Goal: Task Accomplishment & Management: Manage account settings

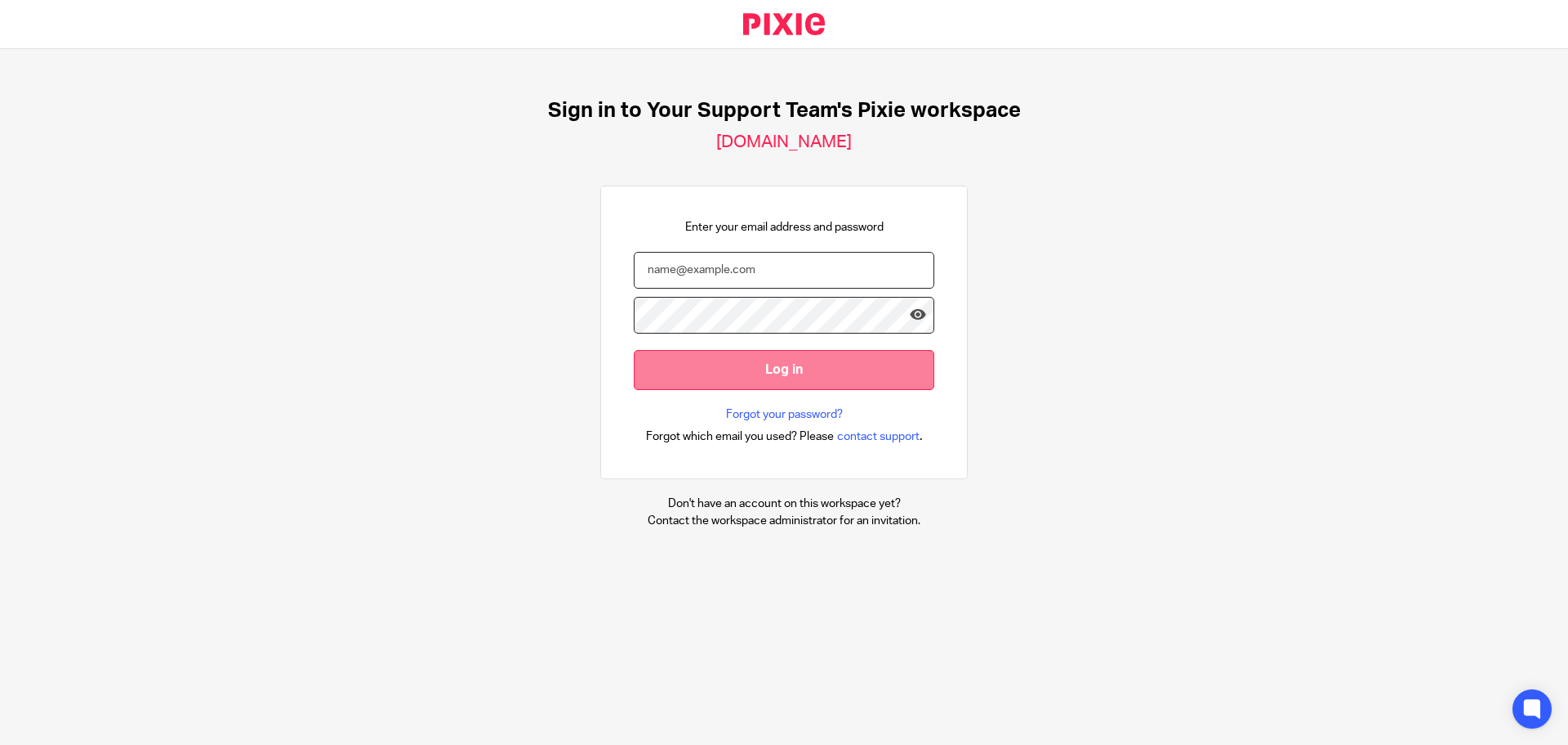
type input "hayley@yoursupportteamltd.co.uk"
click at [761, 366] on input "Log in" at bounding box center [784, 370] width 300 height 40
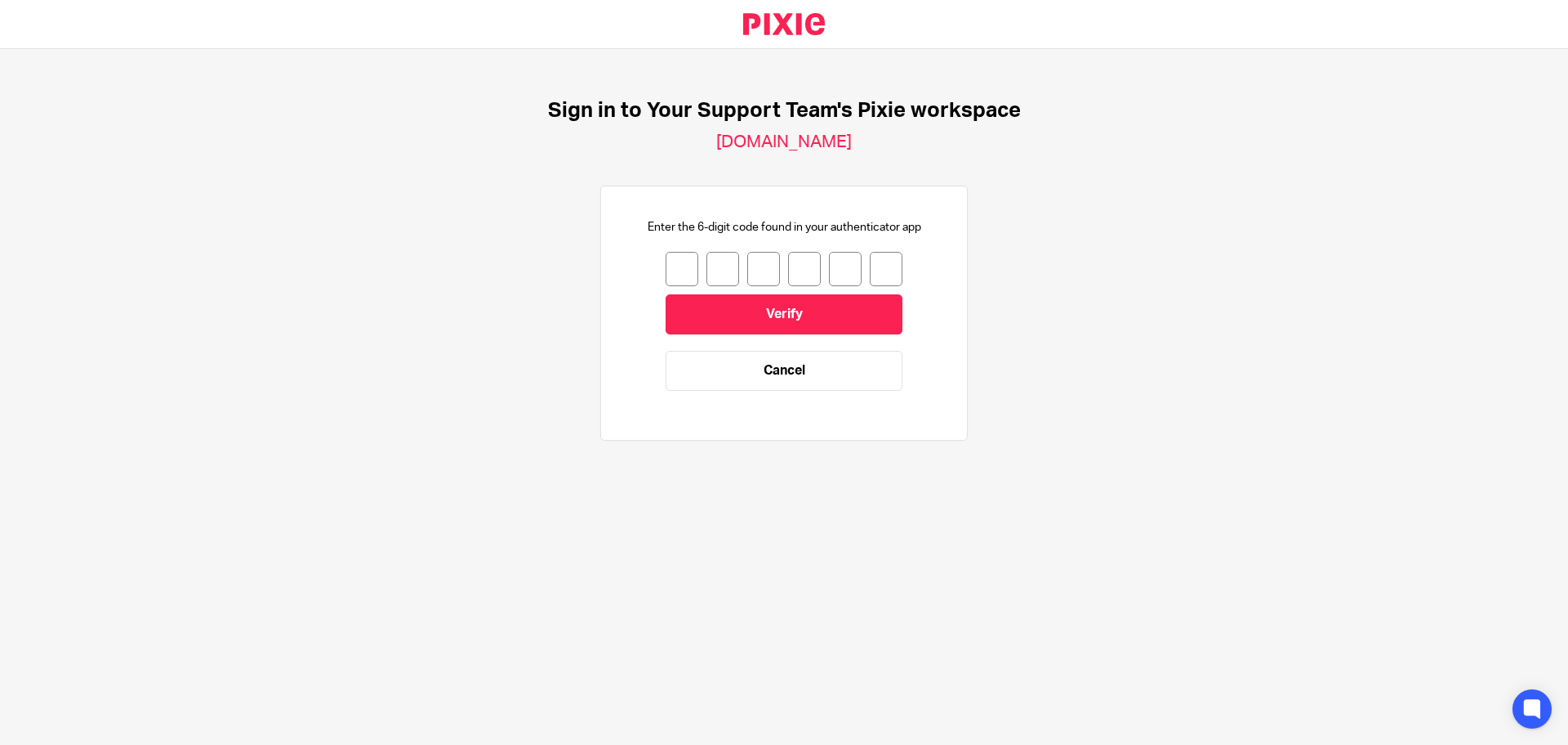
click at [670, 264] on input "number" at bounding box center [682, 268] width 33 height 34
type input "6"
type input "7"
type input "5"
type input "1"
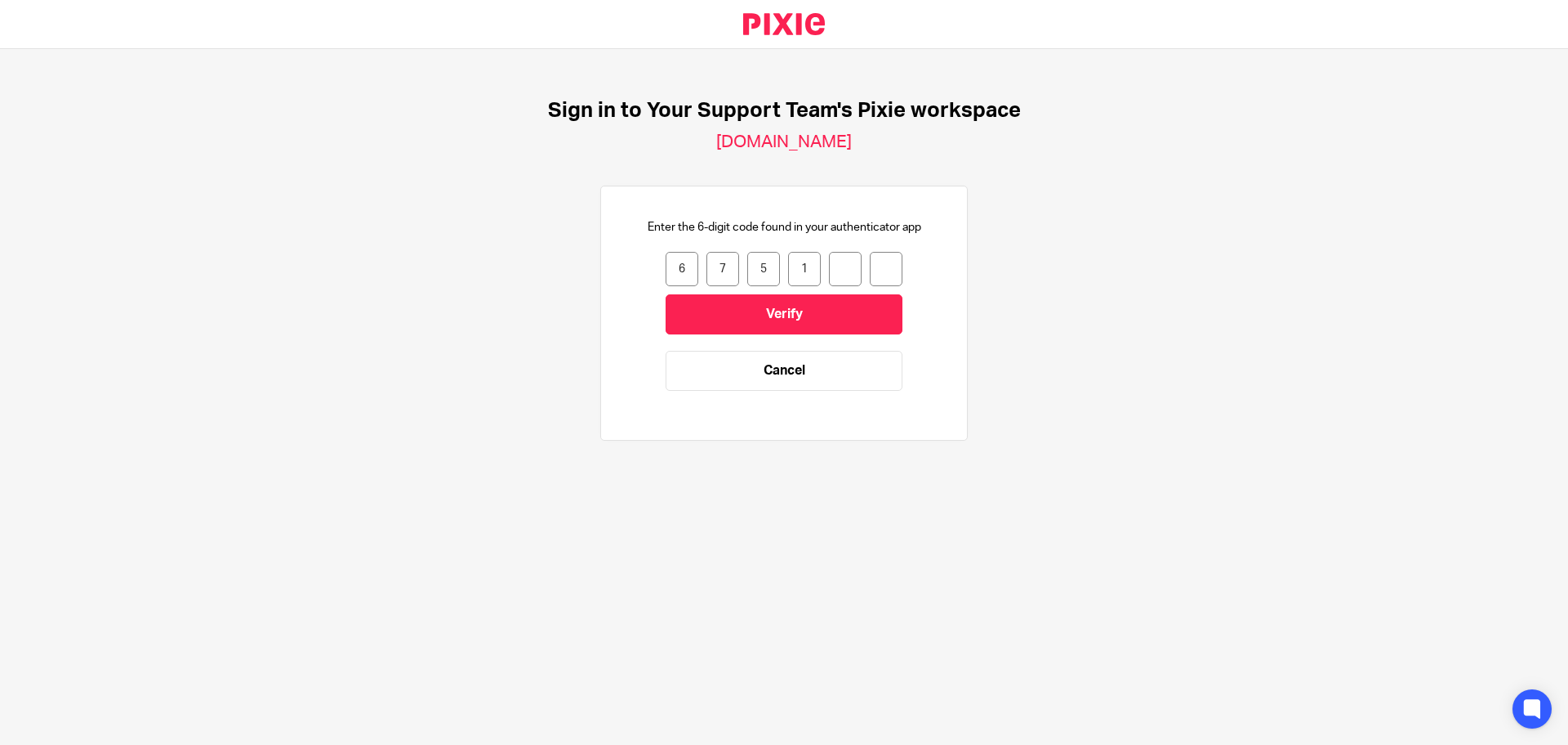
type input "3"
type input "0"
click at [714, 312] on input "Verify" at bounding box center [784, 314] width 237 height 40
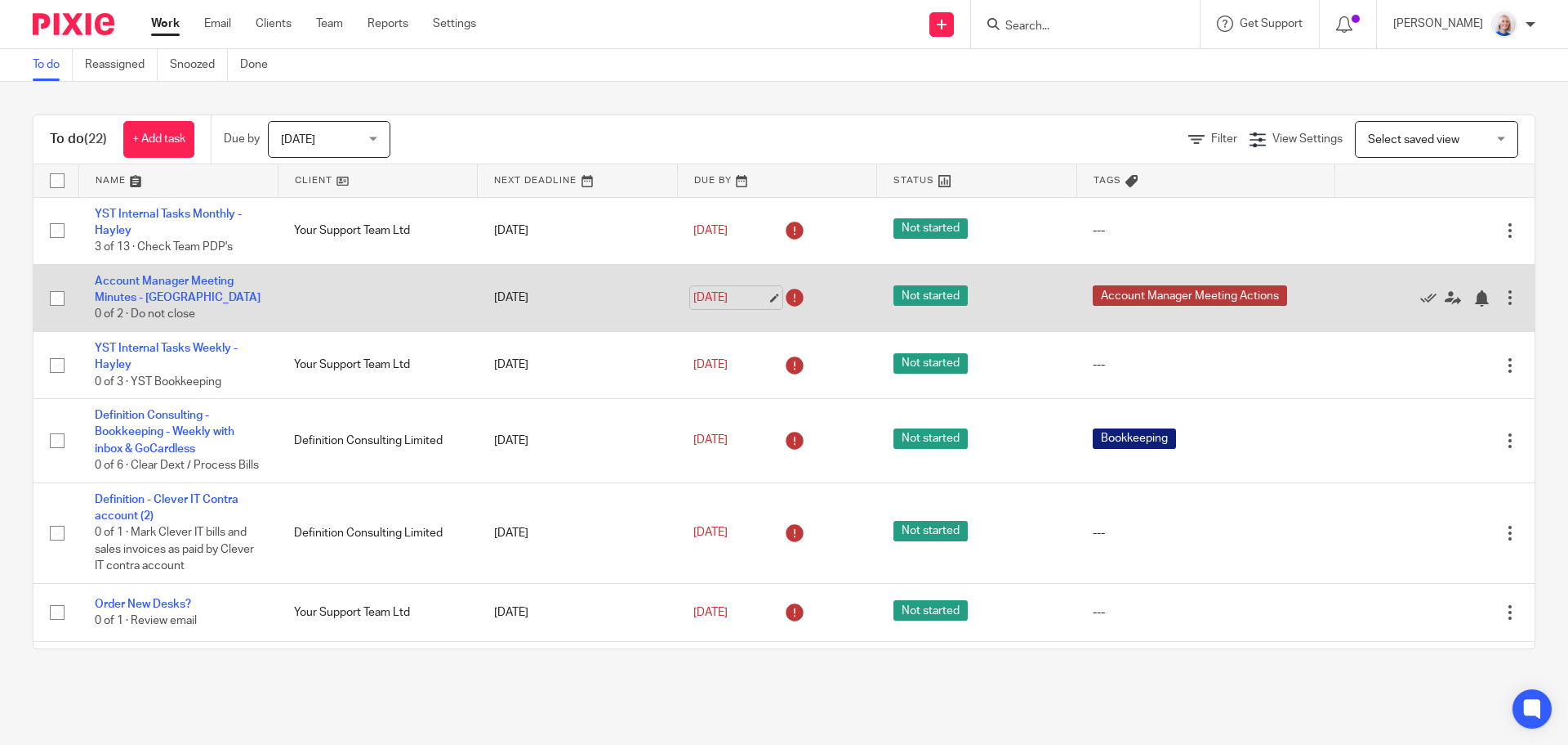
click at [709, 298] on link "18 Aug 2025" at bounding box center [730, 298] width 74 height 18
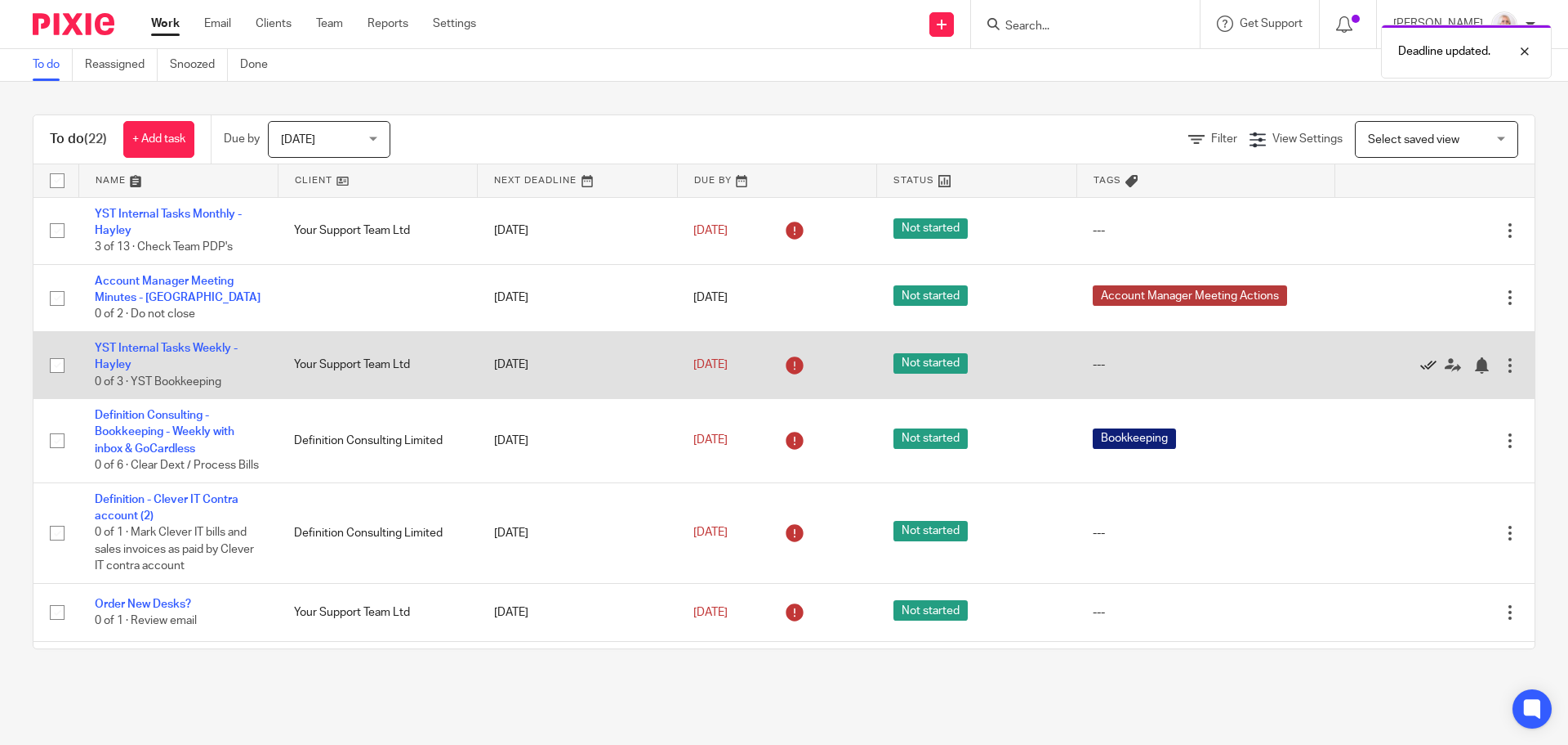
click at [1420, 368] on icon at bounding box center [1428, 365] width 17 height 17
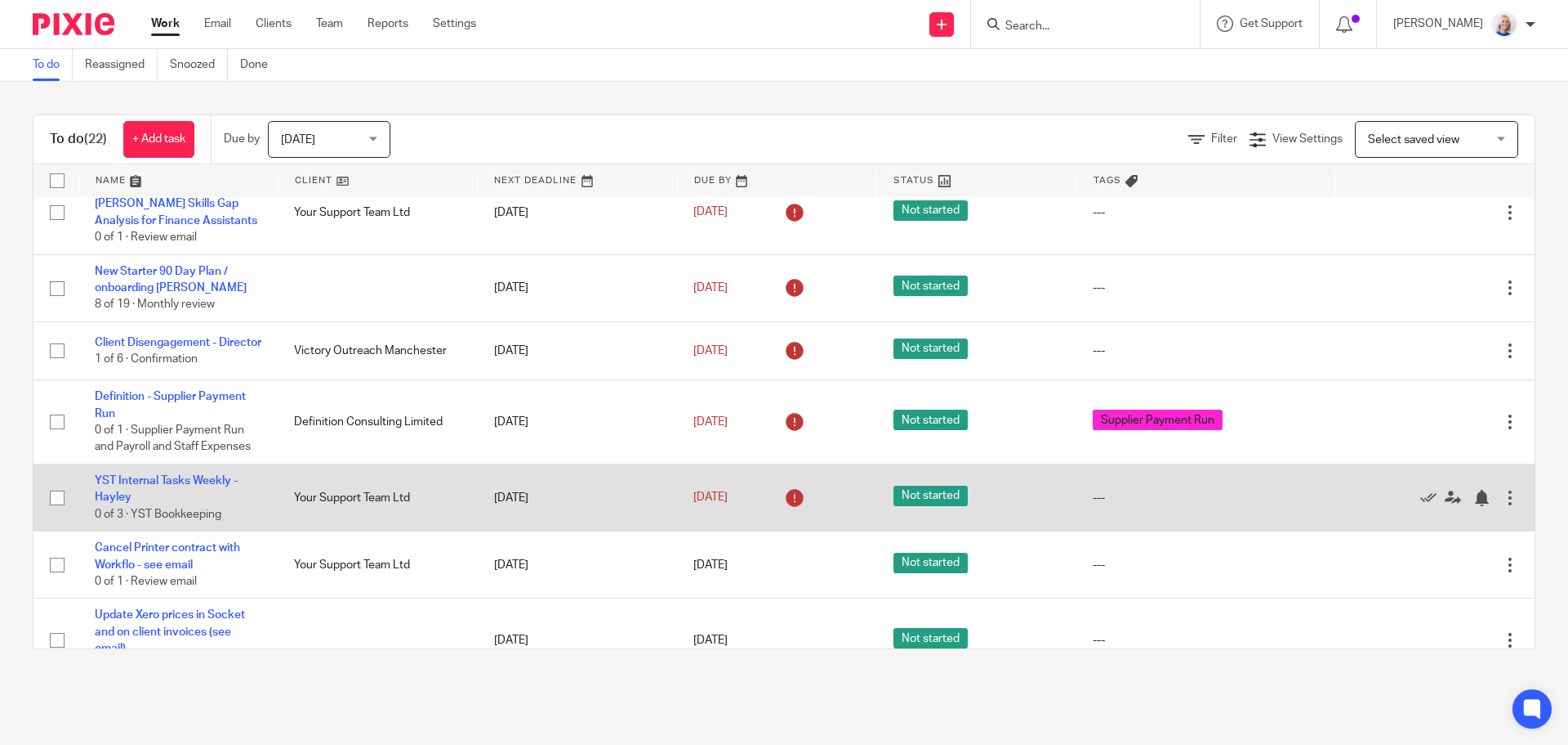
scroll to position [572, 0]
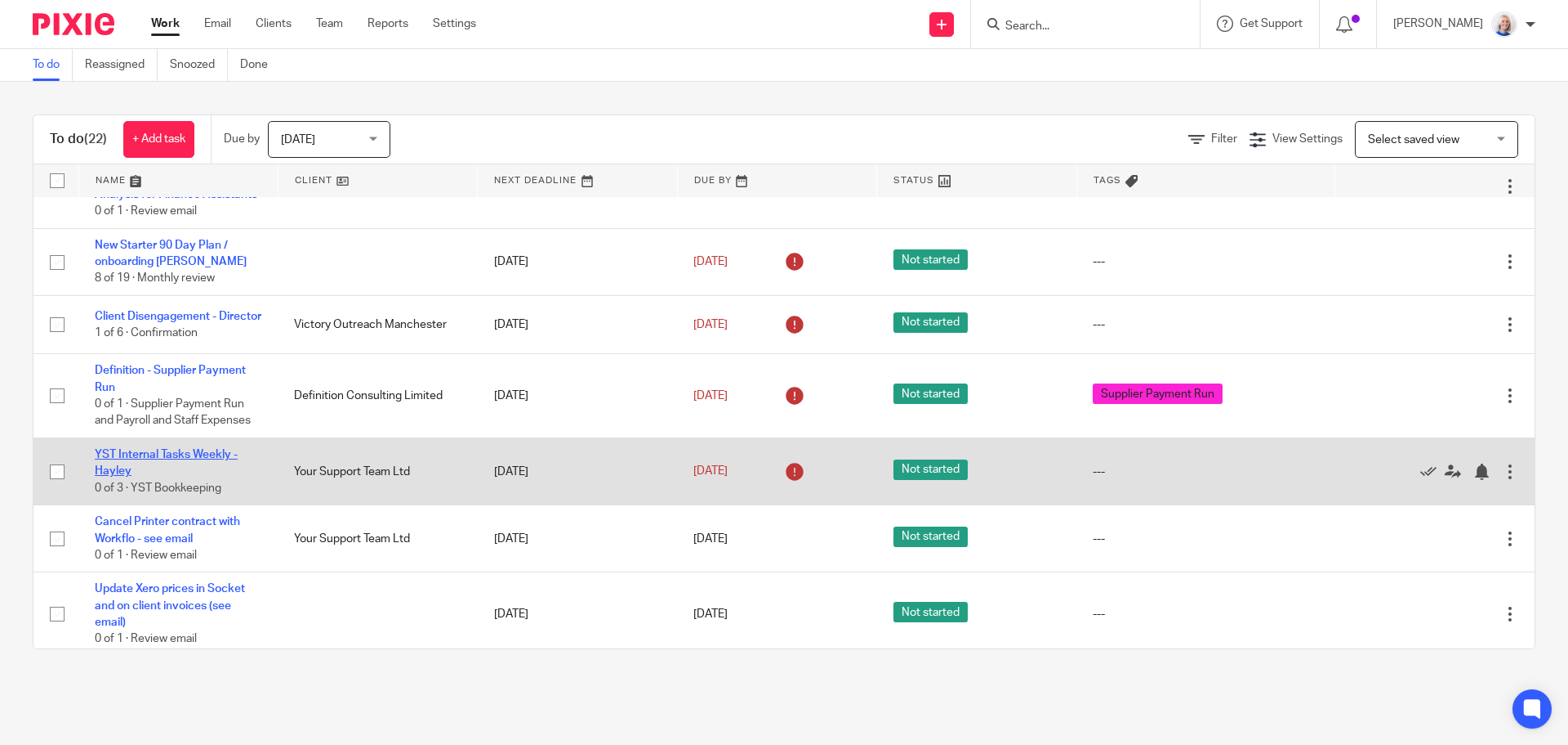
click at [177, 469] on link "YST Internal Tasks Weekly - Hayley" at bounding box center [165, 462] width 143 height 28
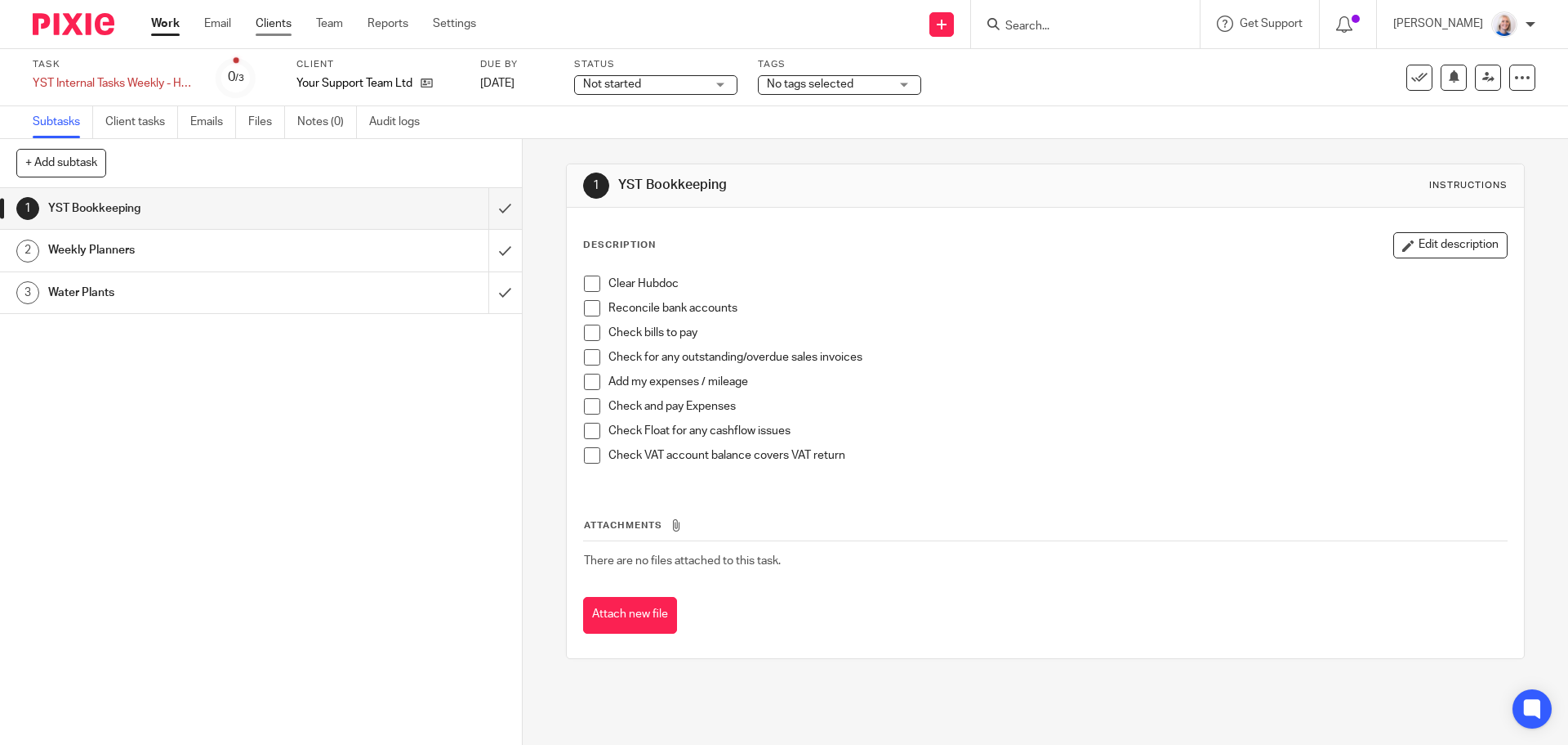
click at [276, 28] on link "Clients" at bounding box center [273, 23] width 36 height 17
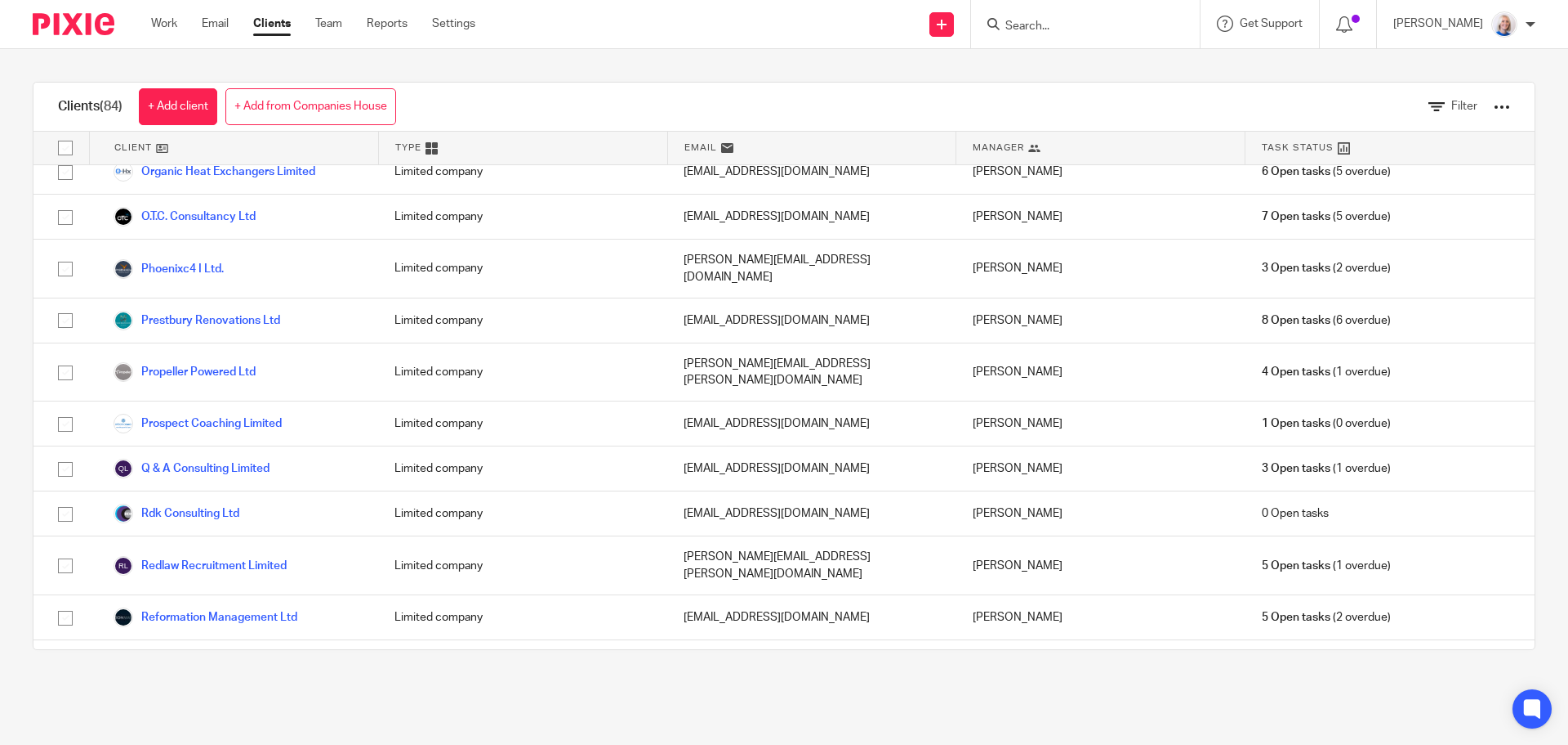
scroll to position [2860, 0]
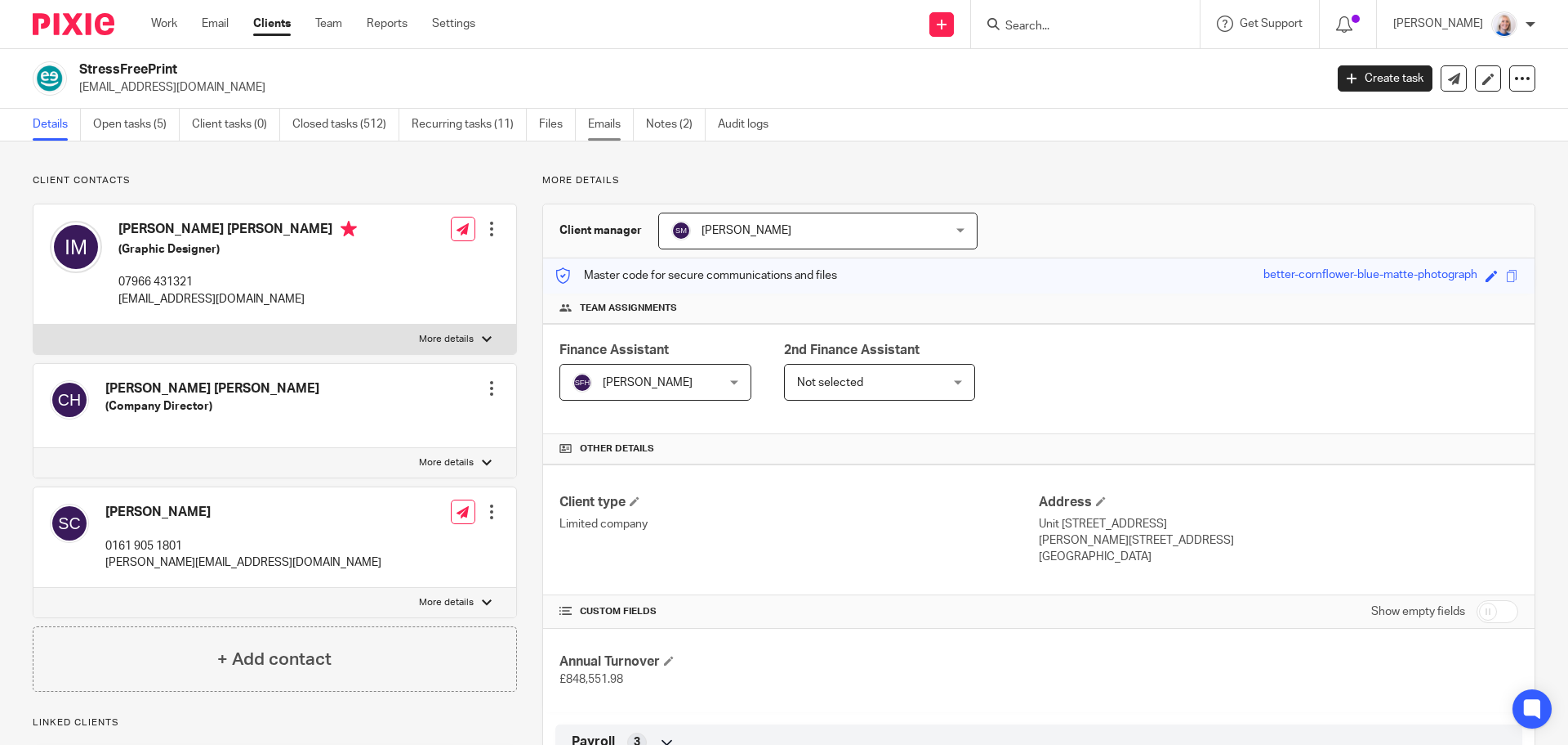
click at [613, 126] on link "Emails" at bounding box center [610, 124] width 46 height 32
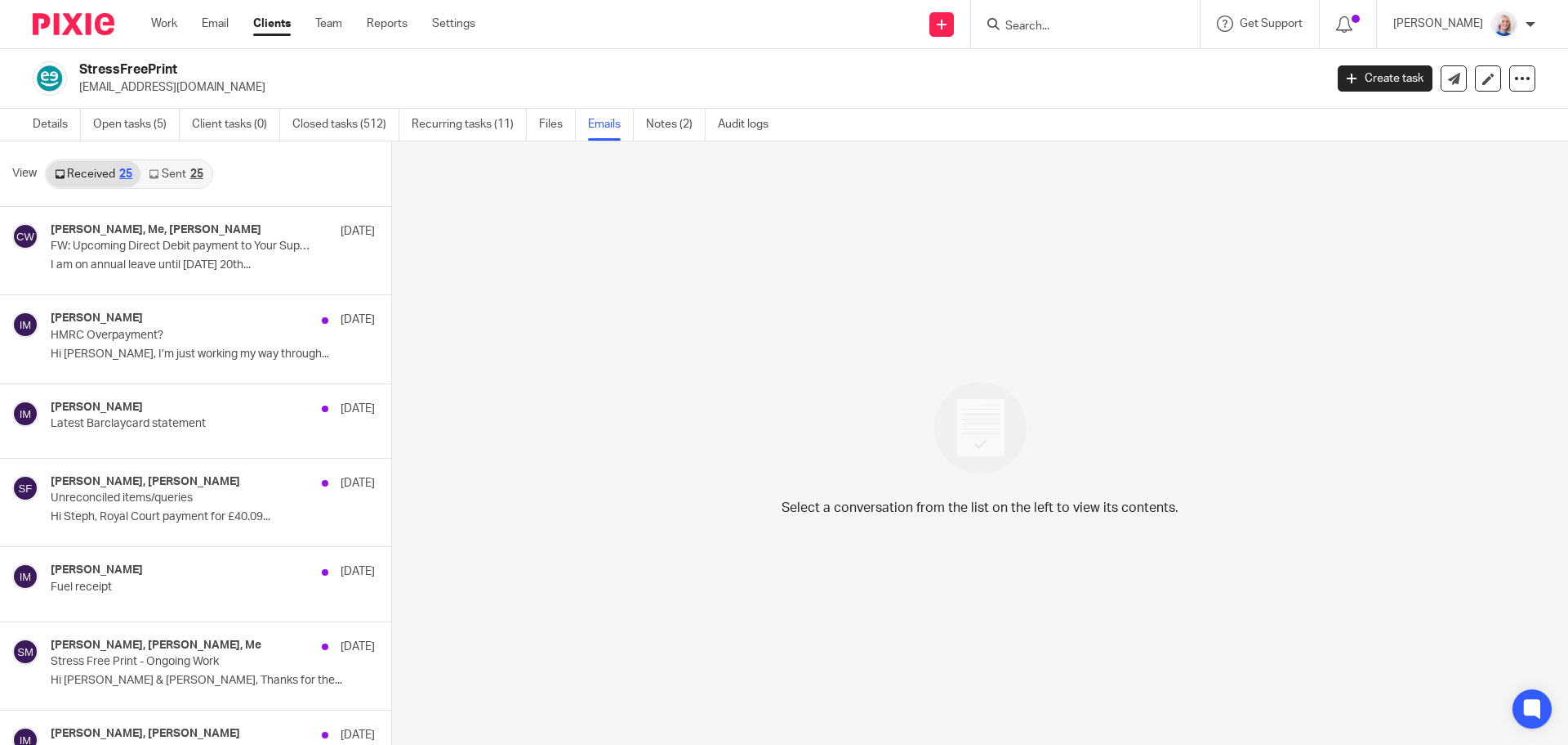
click at [166, 175] on link "Sent 25" at bounding box center [176, 174] width 70 height 26
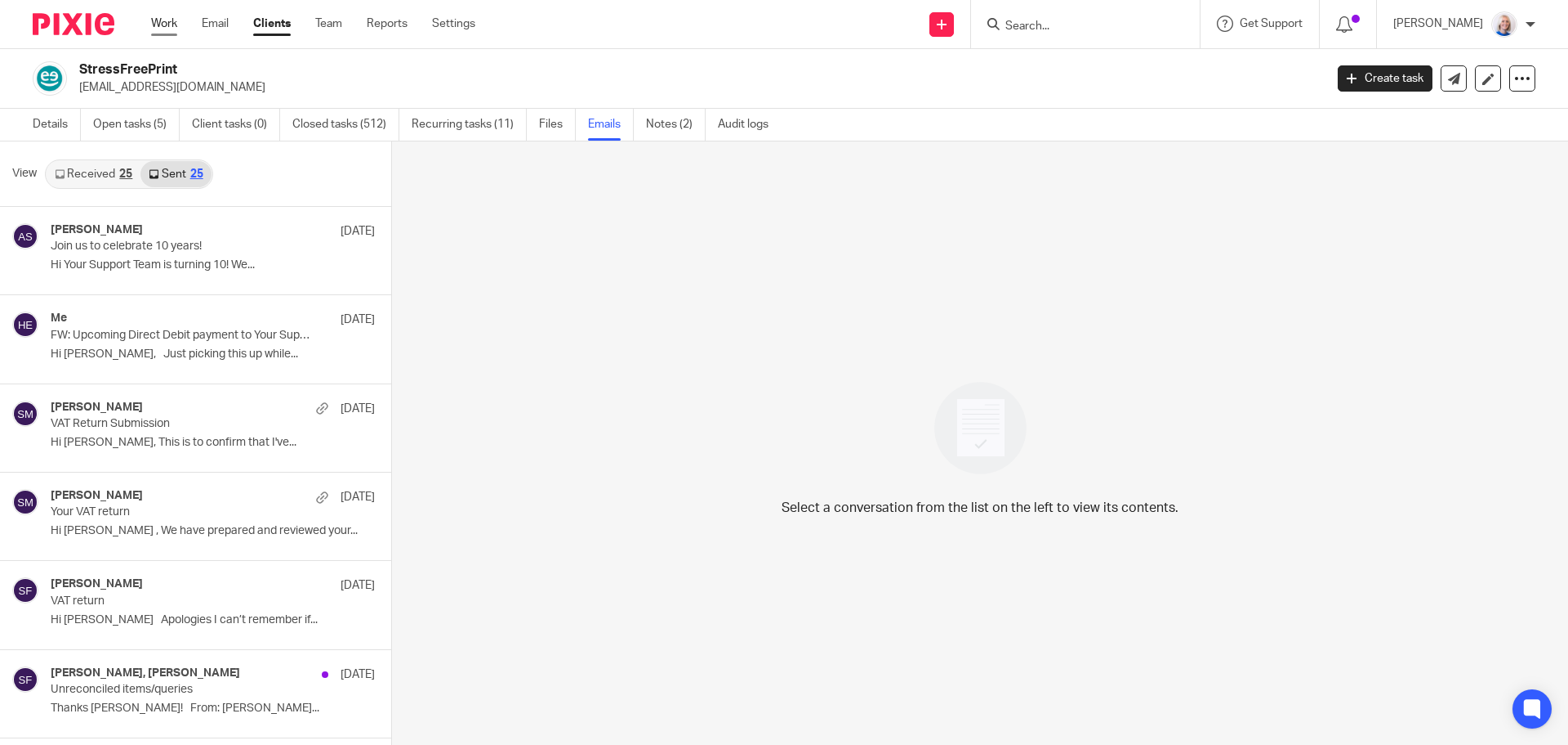
click at [170, 18] on link "Work" at bounding box center [163, 23] width 26 height 17
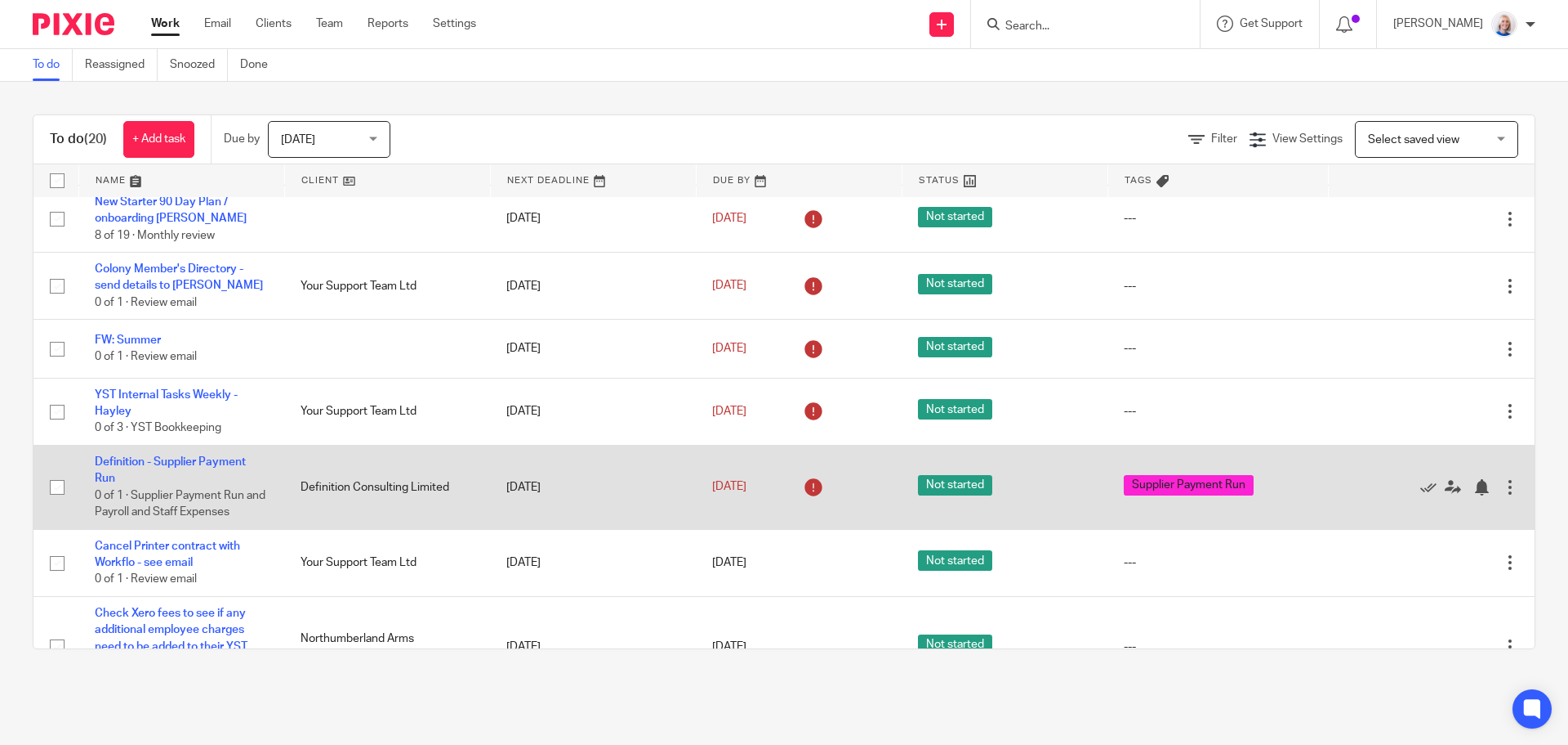
scroll to position [490, 0]
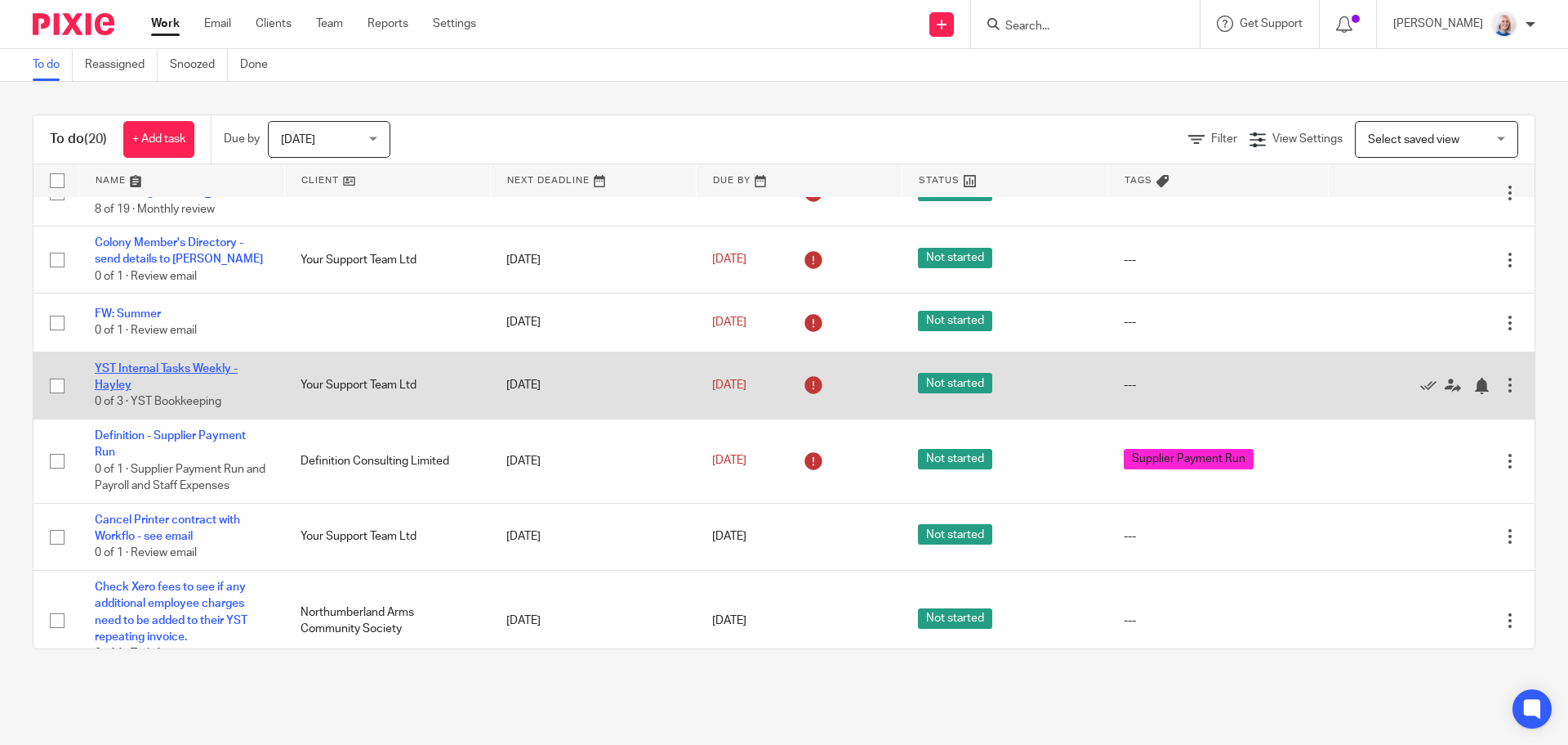
click at [173, 363] on link "YST Internal Tasks Weekly - Hayley" at bounding box center [165, 376] width 143 height 28
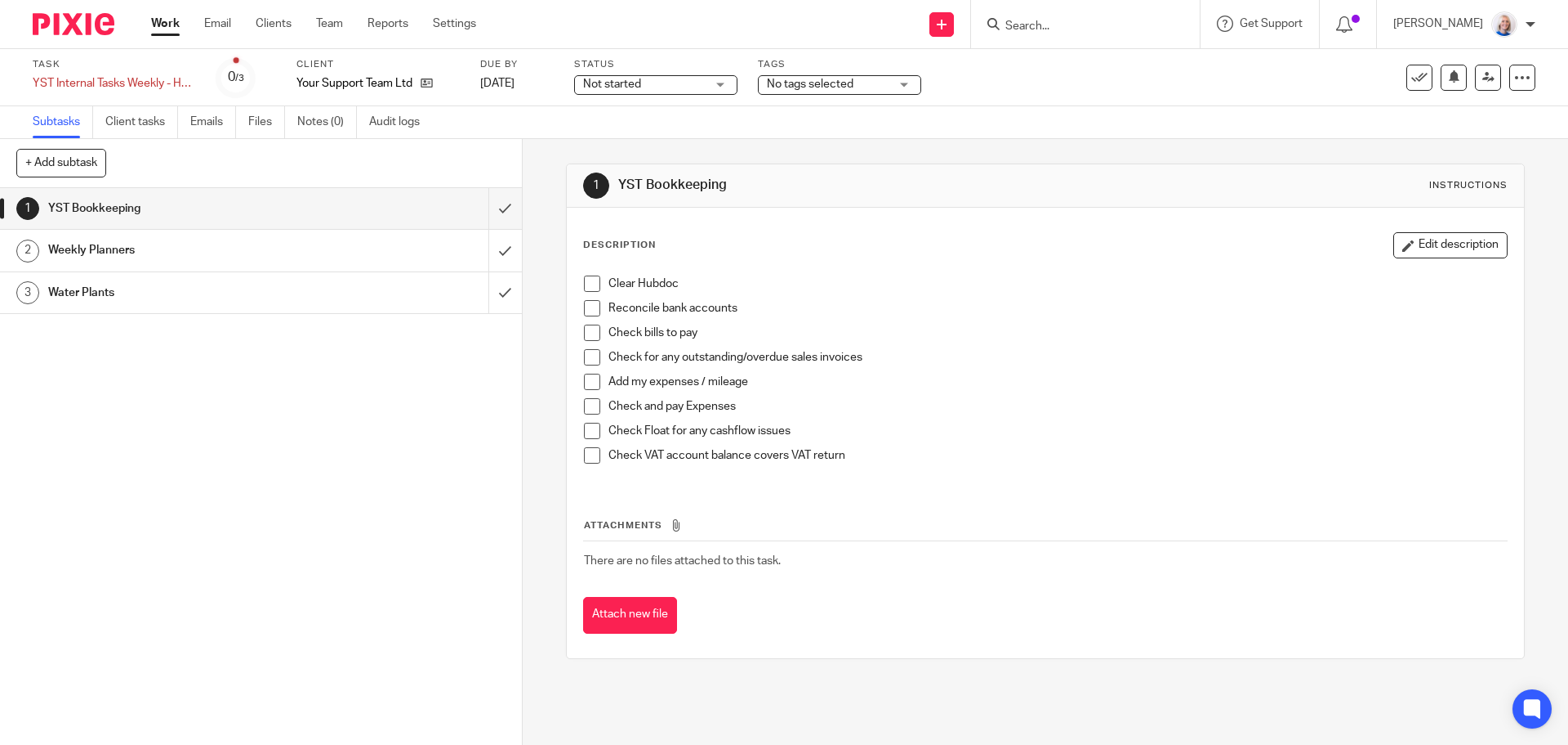
click at [584, 284] on span at bounding box center [592, 283] width 17 height 17
click at [280, 24] on link "Clients" at bounding box center [273, 23] width 36 height 17
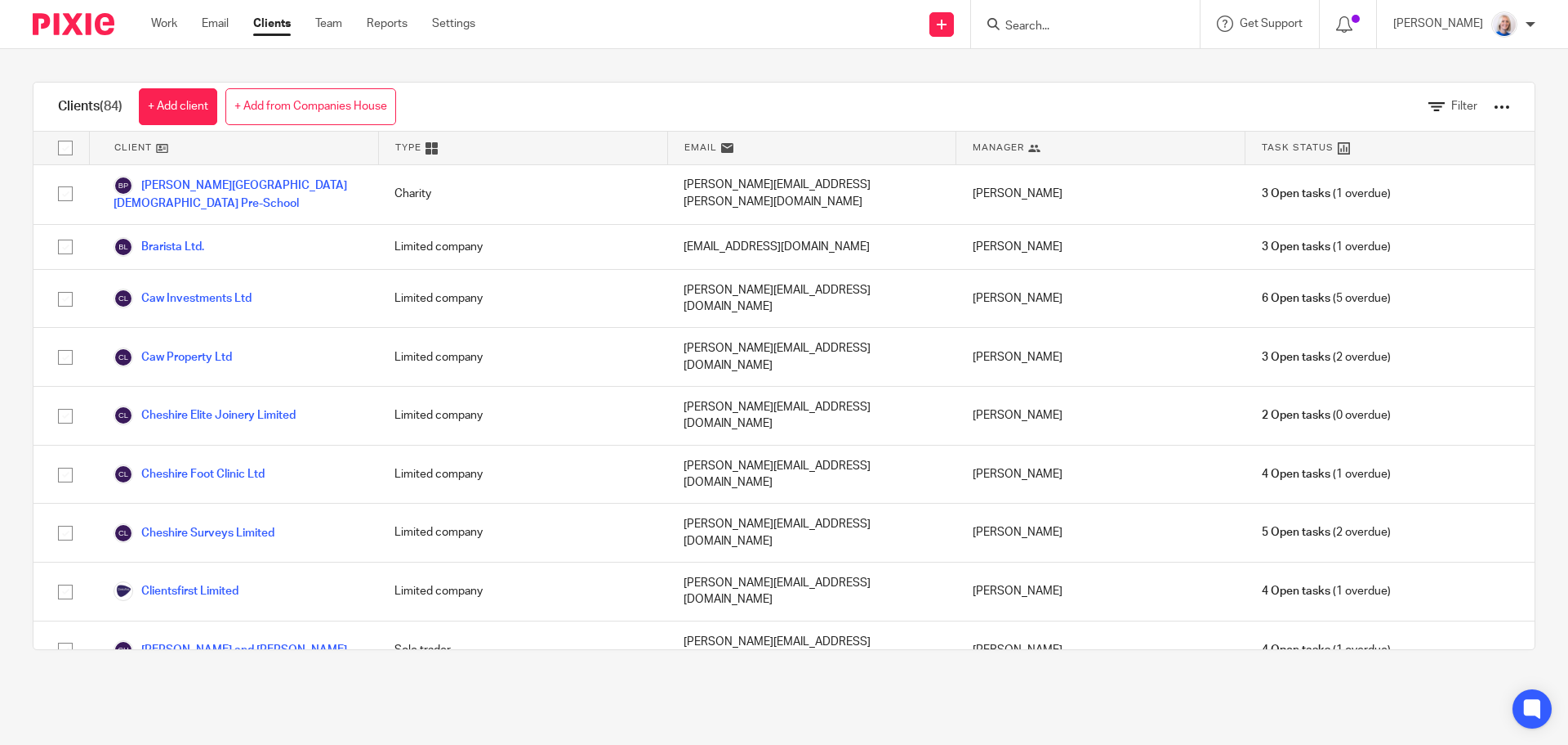
scroll to position [327, 0]
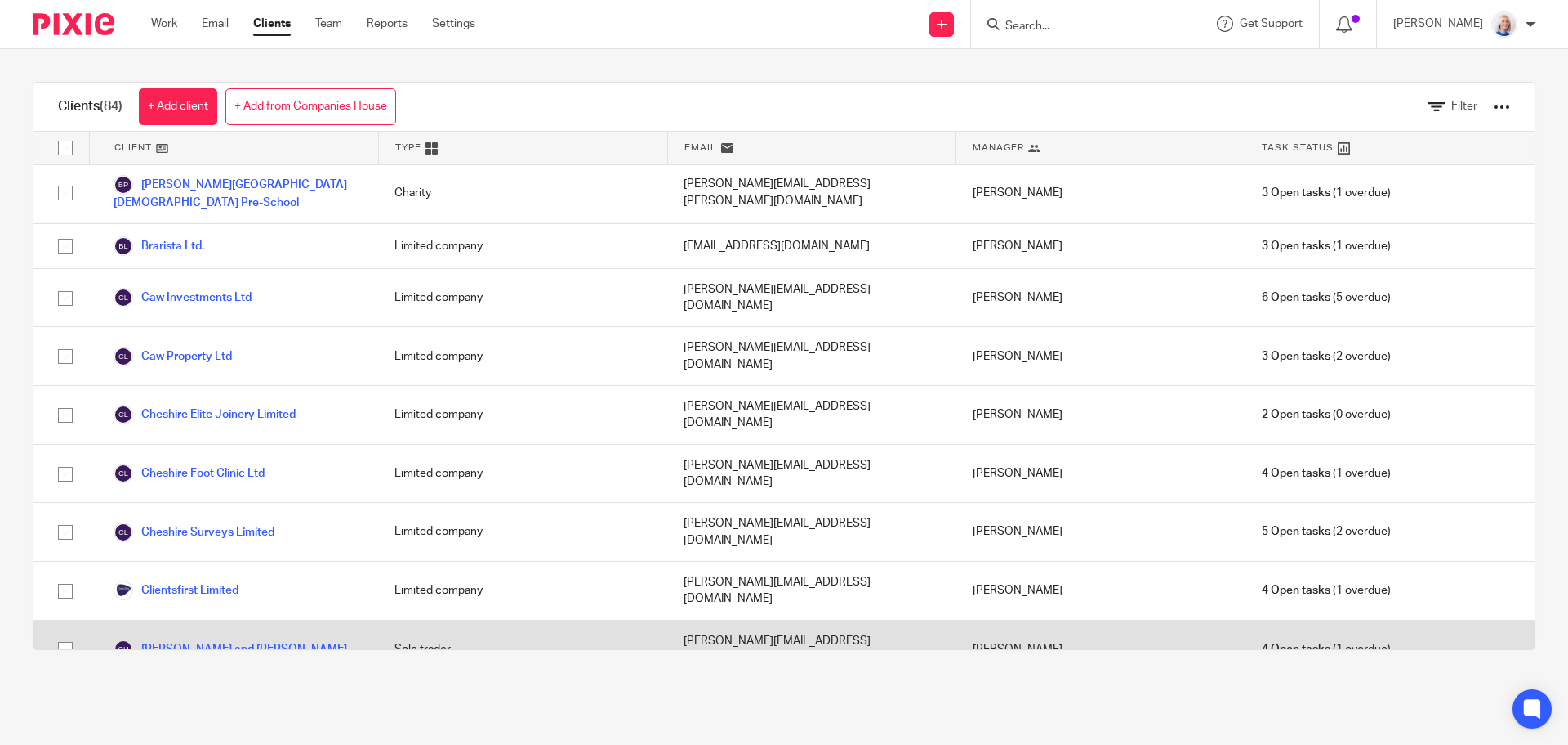
click at [232, 639] on link "[PERSON_NAME] and [PERSON_NAME]" at bounding box center [230, 649] width 233 height 19
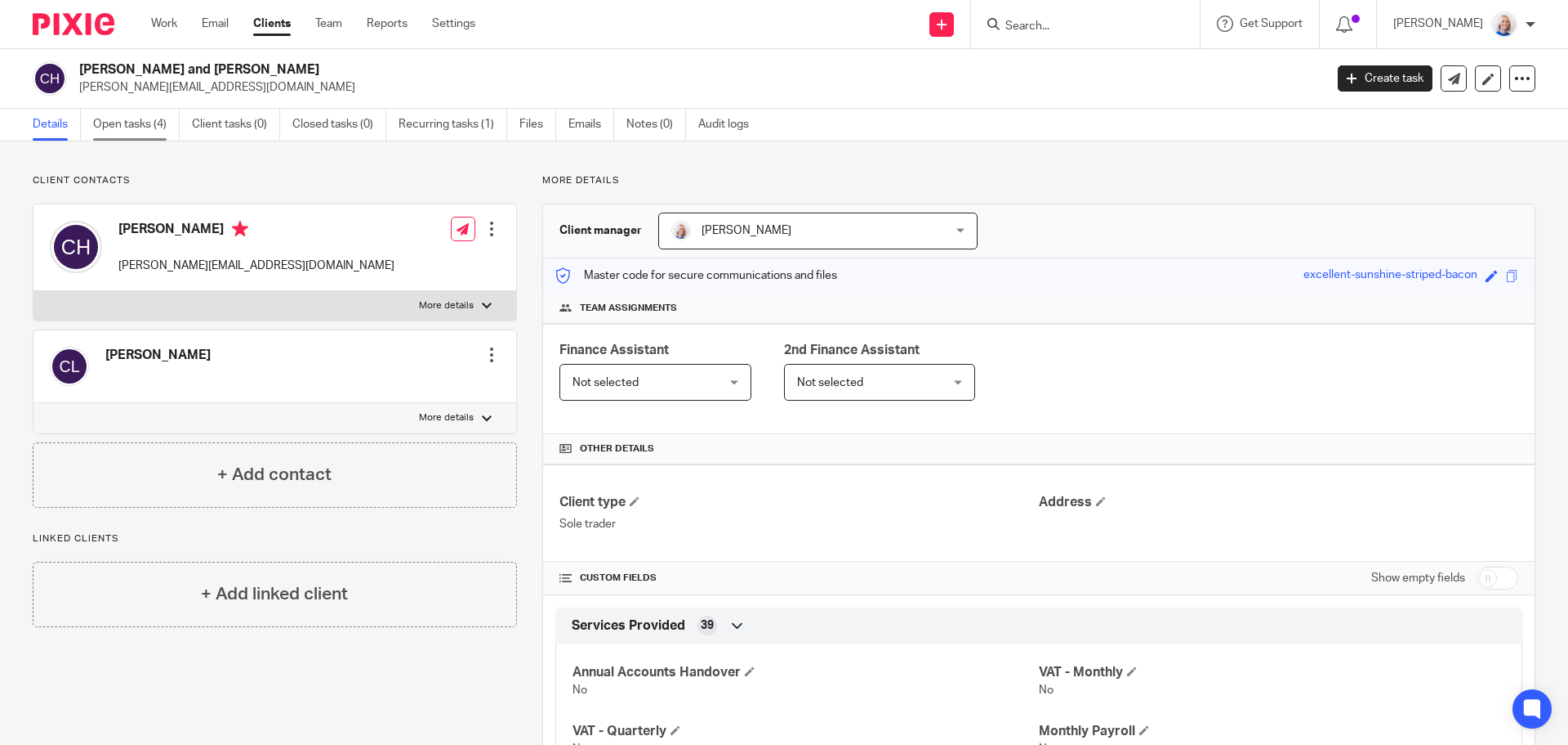
click at [148, 125] on link "Open tasks (4)" at bounding box center [136, 124] width 87 height 32
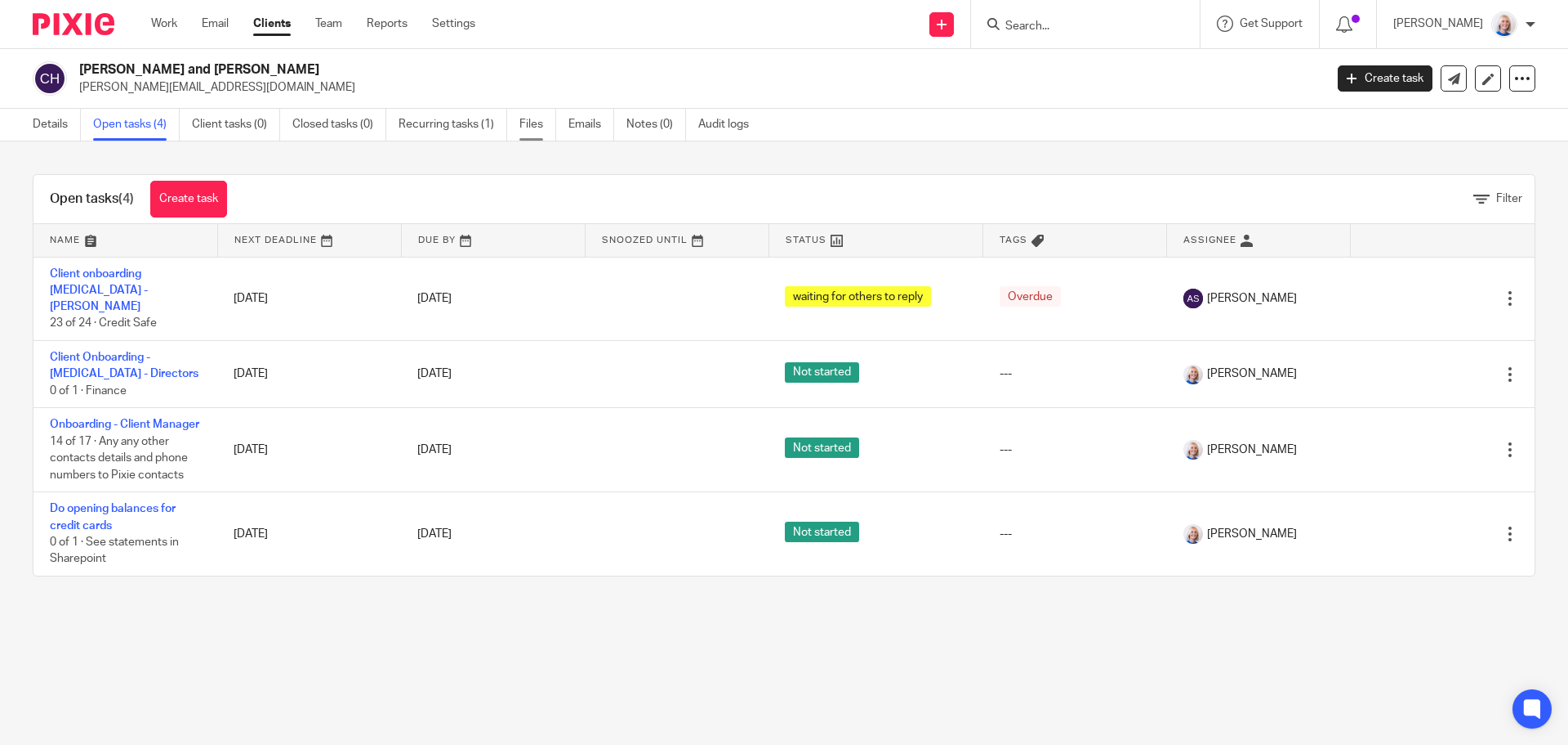
click at [535, 125] on link "Files" at bounding box center [538, 124] width 37 height 32
